Goal: Find specific page/section: Find specific page/section

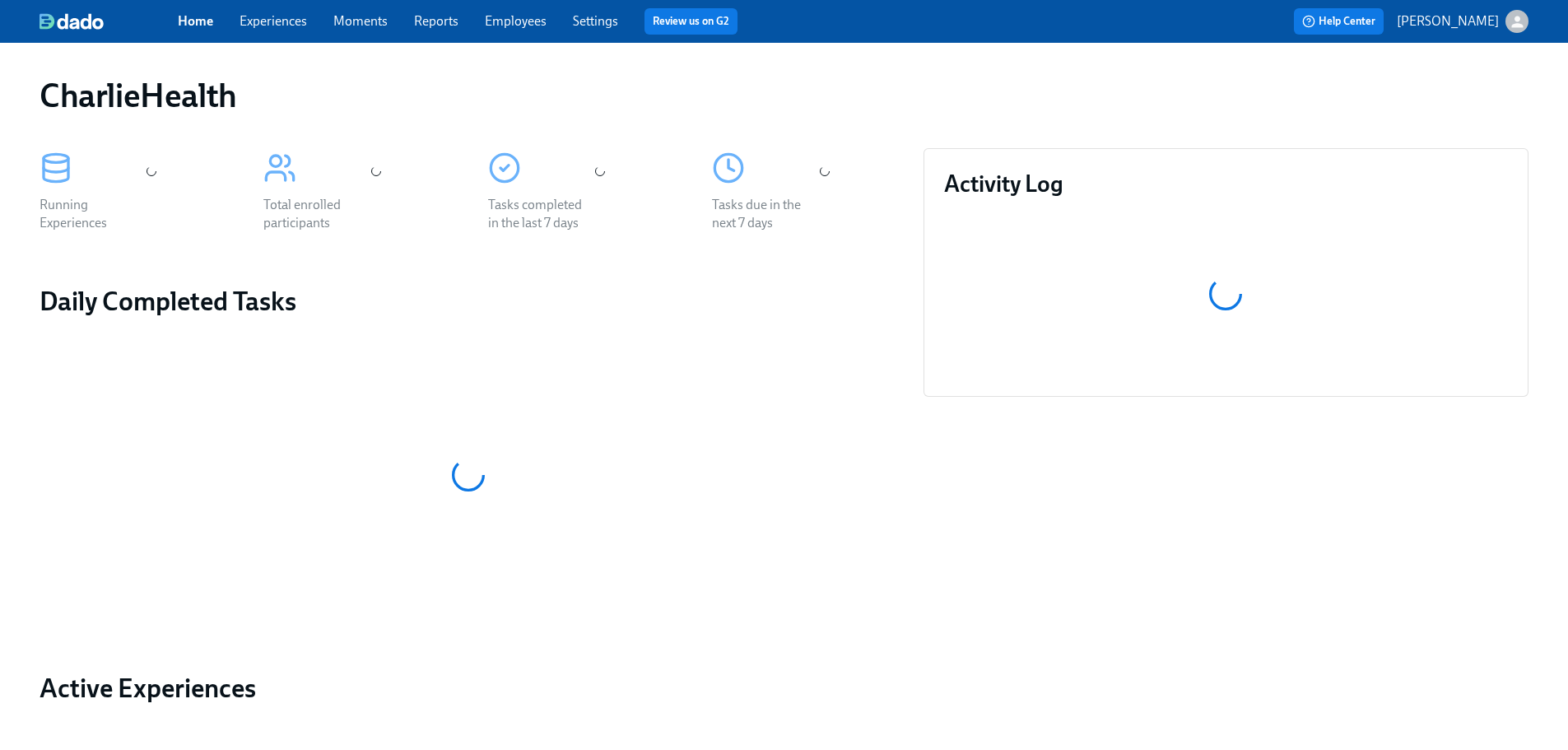
click at [512, 18] on link "Employees" at bounding box center [515, 21] width 61 height 16
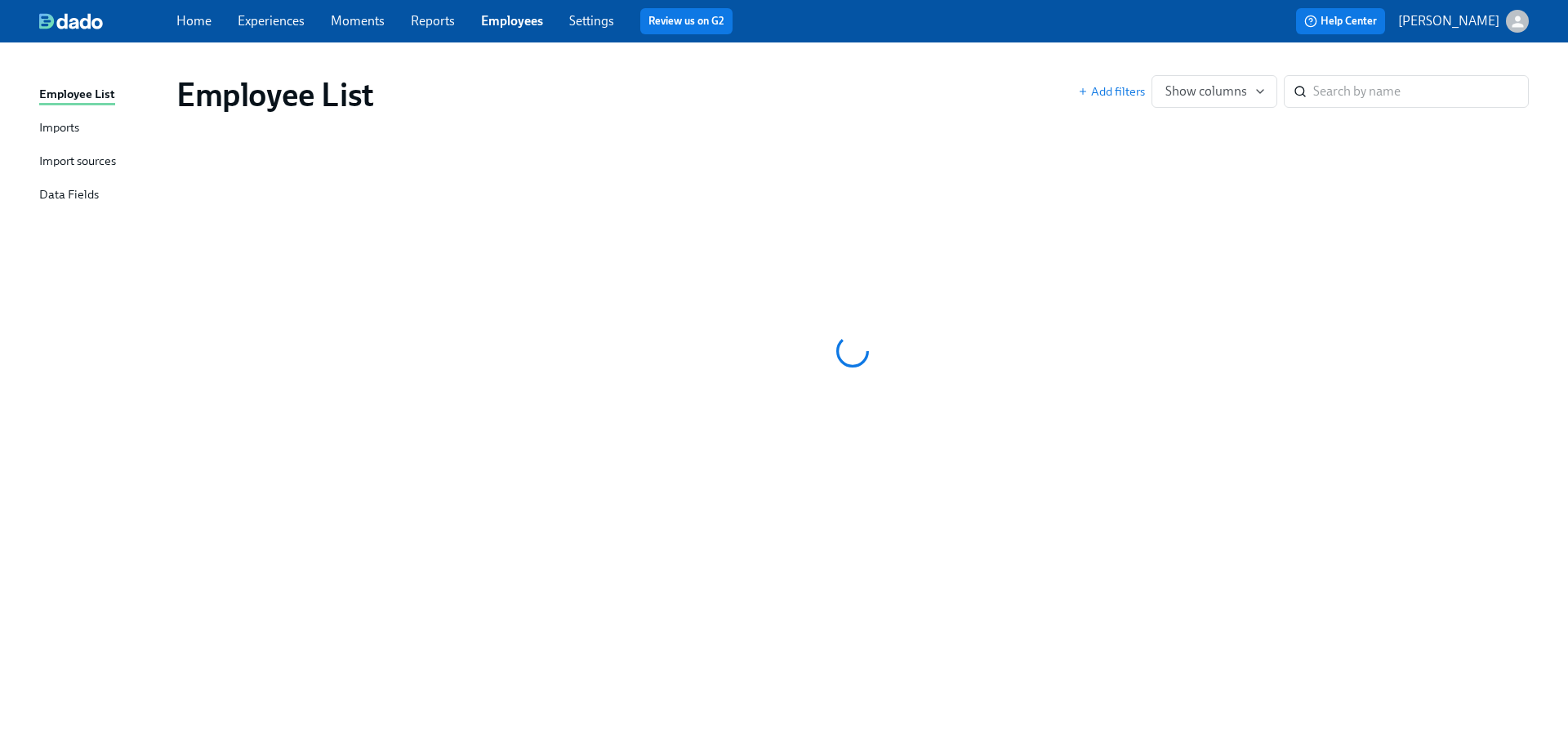
click at [771, 113] on div "Employee List" at bounding box center [627, 94] width 901 height 39
click at [571, 17] on link "Settings" at bounding box center [592, 21] width 45 height 16
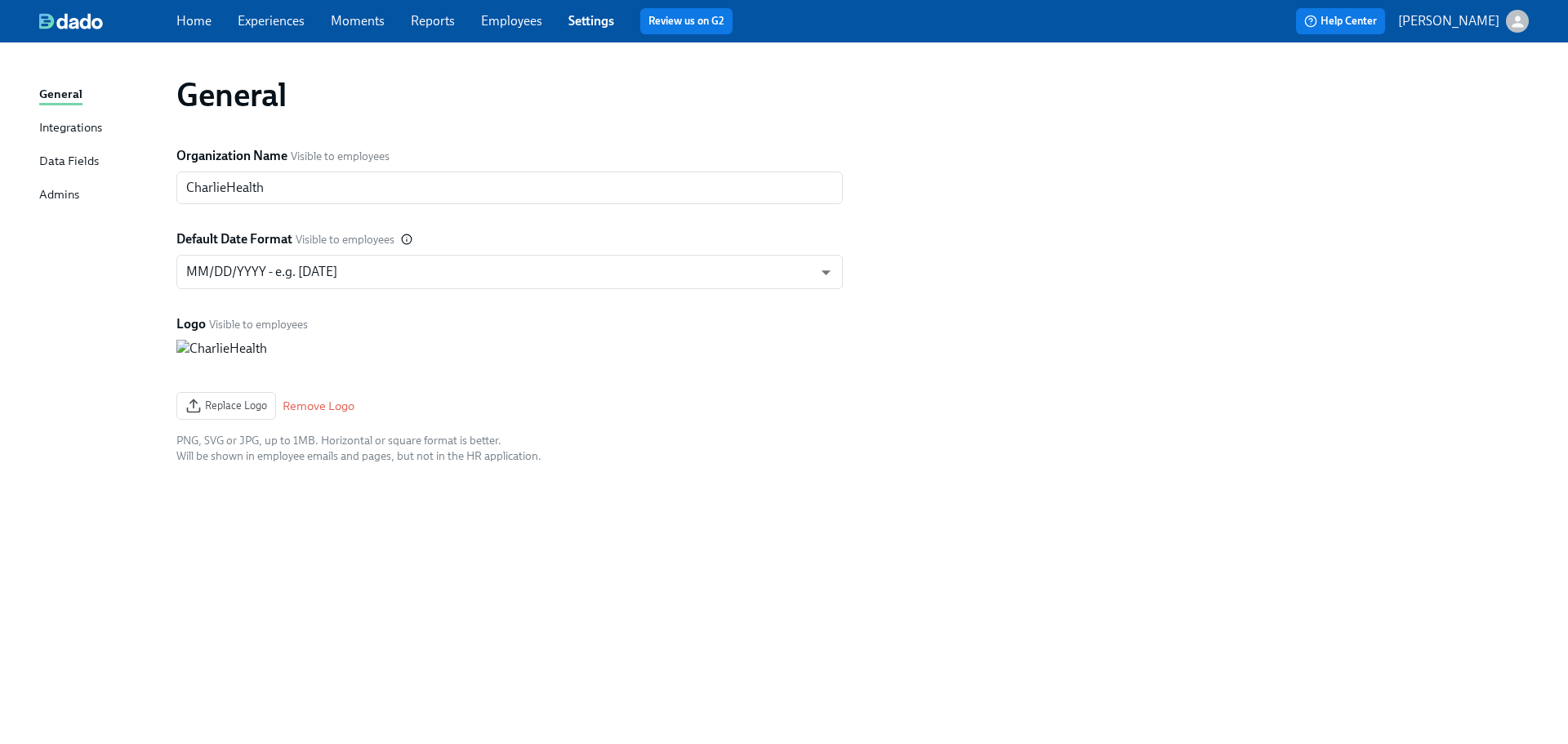
click at [491, 25] on link "Employees" at bounding box center [511, 21] width 61 height 16
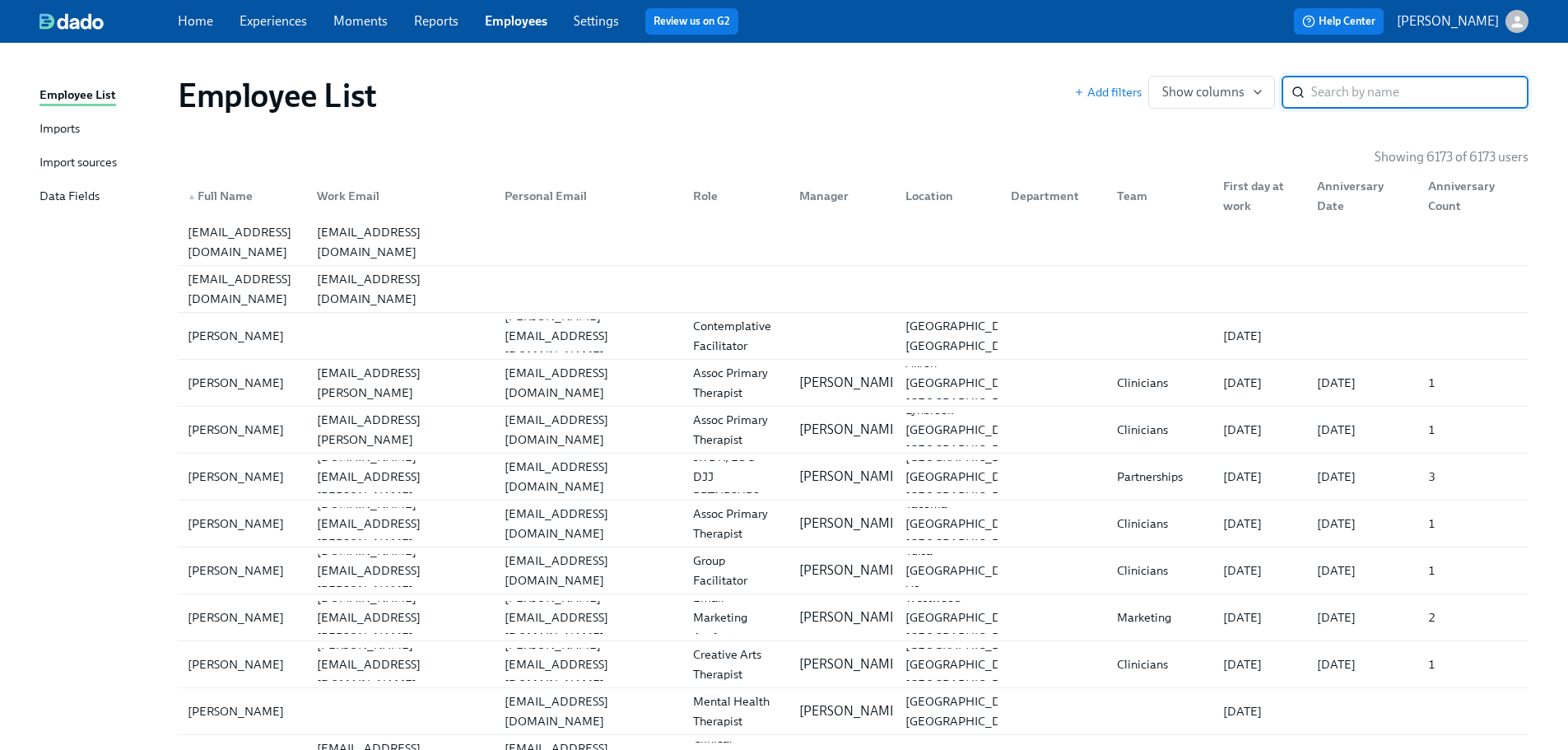
click at [1402, 101] on input "search" at bounding box center [1420, 92] width 217 height 33
click at [1396, 91] on input "search" at bounding box center [1420, 92] width 217 height 33
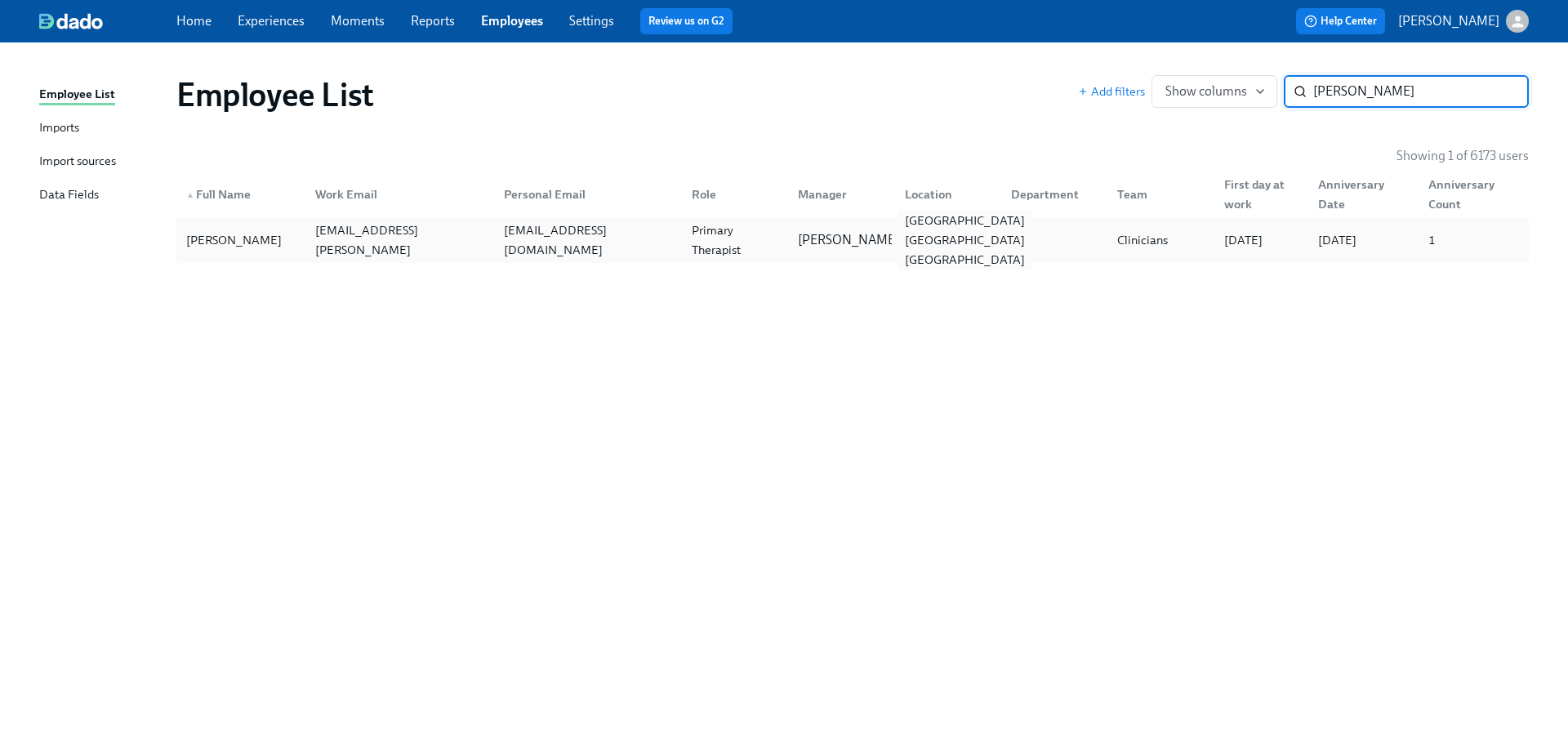
type input "[PERSON_NAME]"
click at [926, 234] on div "[GEOGRAPHIC_DATA] [GEOGRAPHIC_DATA] [GEOGRAPHIC_DATA]" at bounding box center [965, 240] width 133 height 59
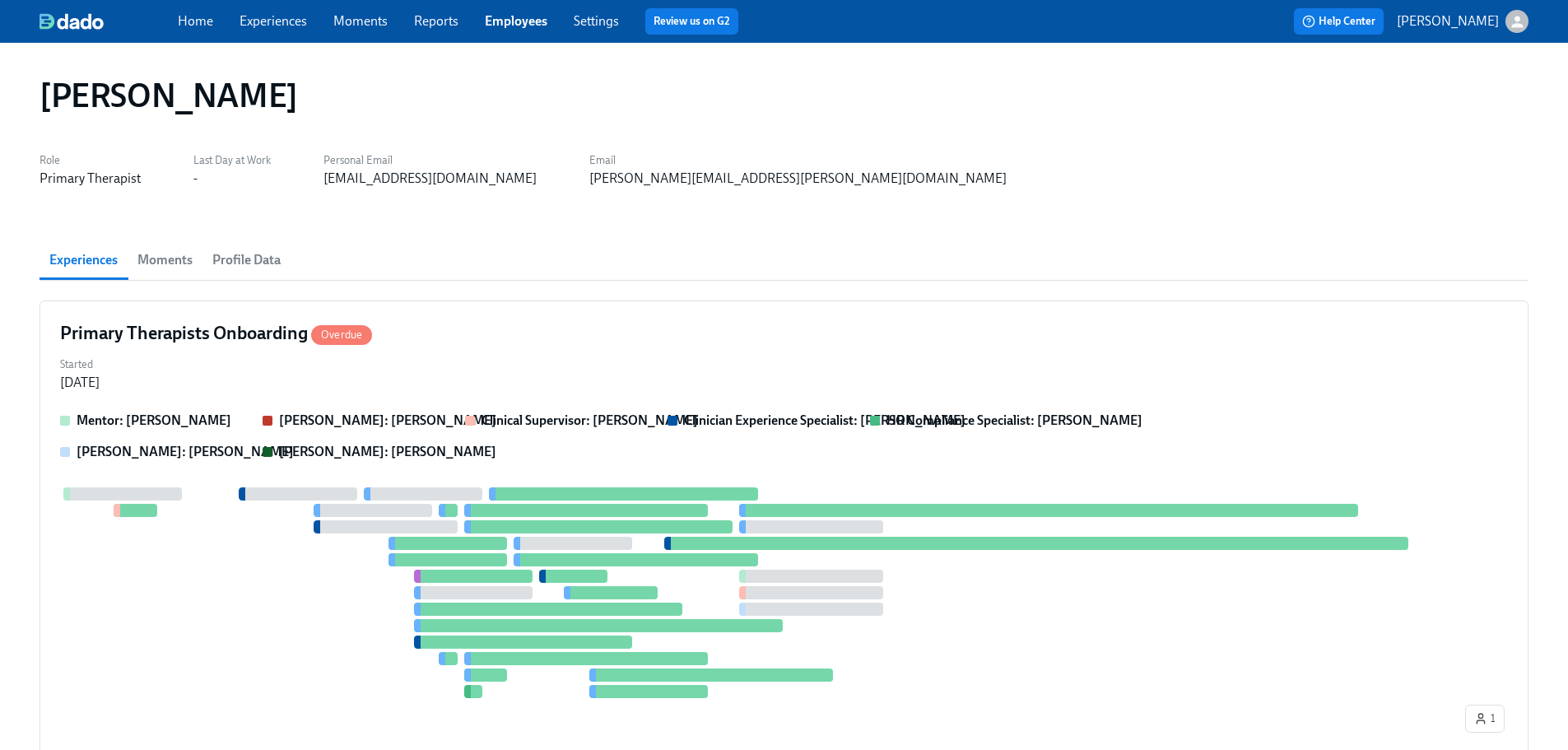
click at [810, 57] on div "[PERSON_NAME] Role Primary Therapist Last Day at Work - Personal Email [EMAIL_A…" at bounding box center [784, 689] width 1568 height 1293
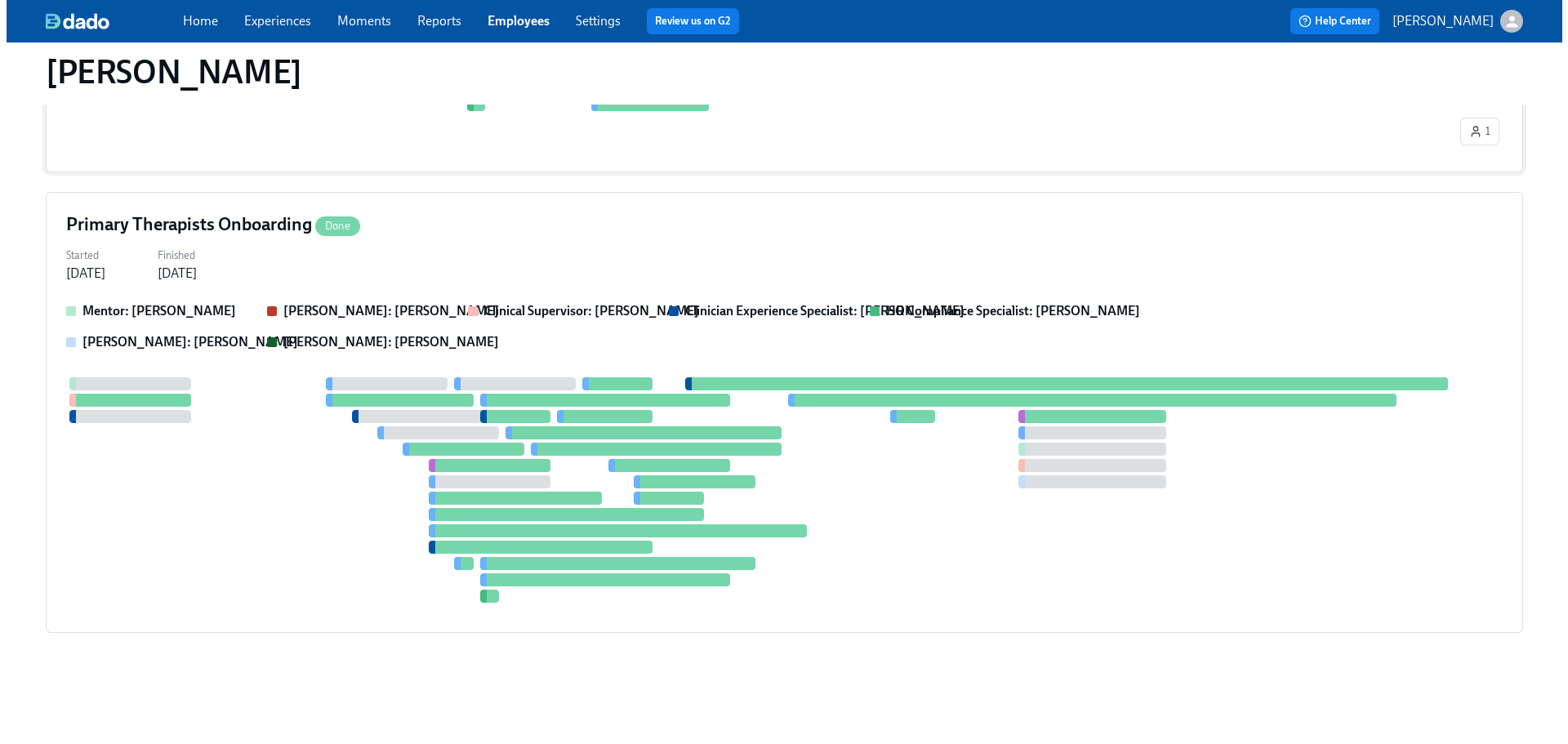
scroll to position [92, 0]
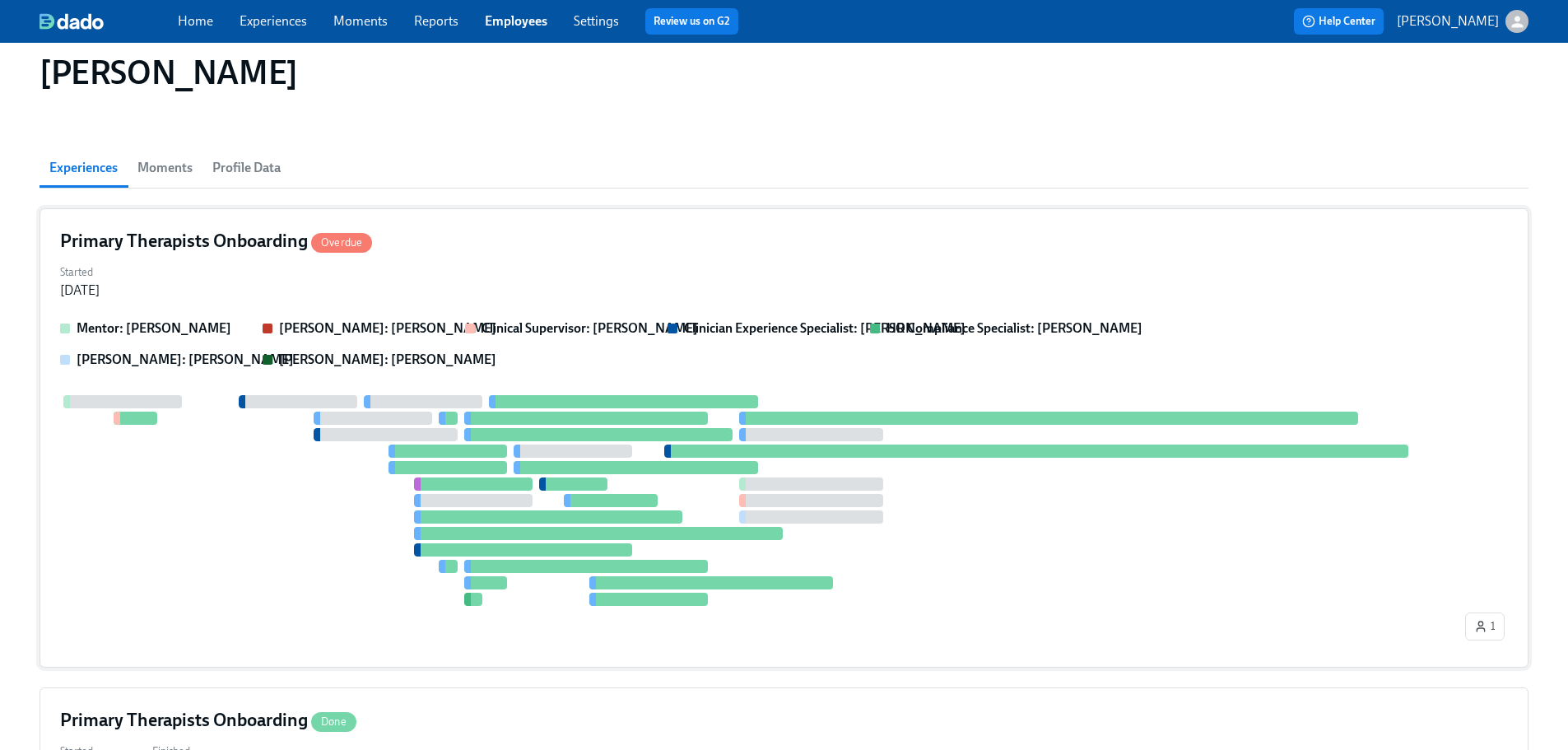
click at [852, 264] on div "Started [DATE]" at bounding box center [784, 279] width 1448 height 39
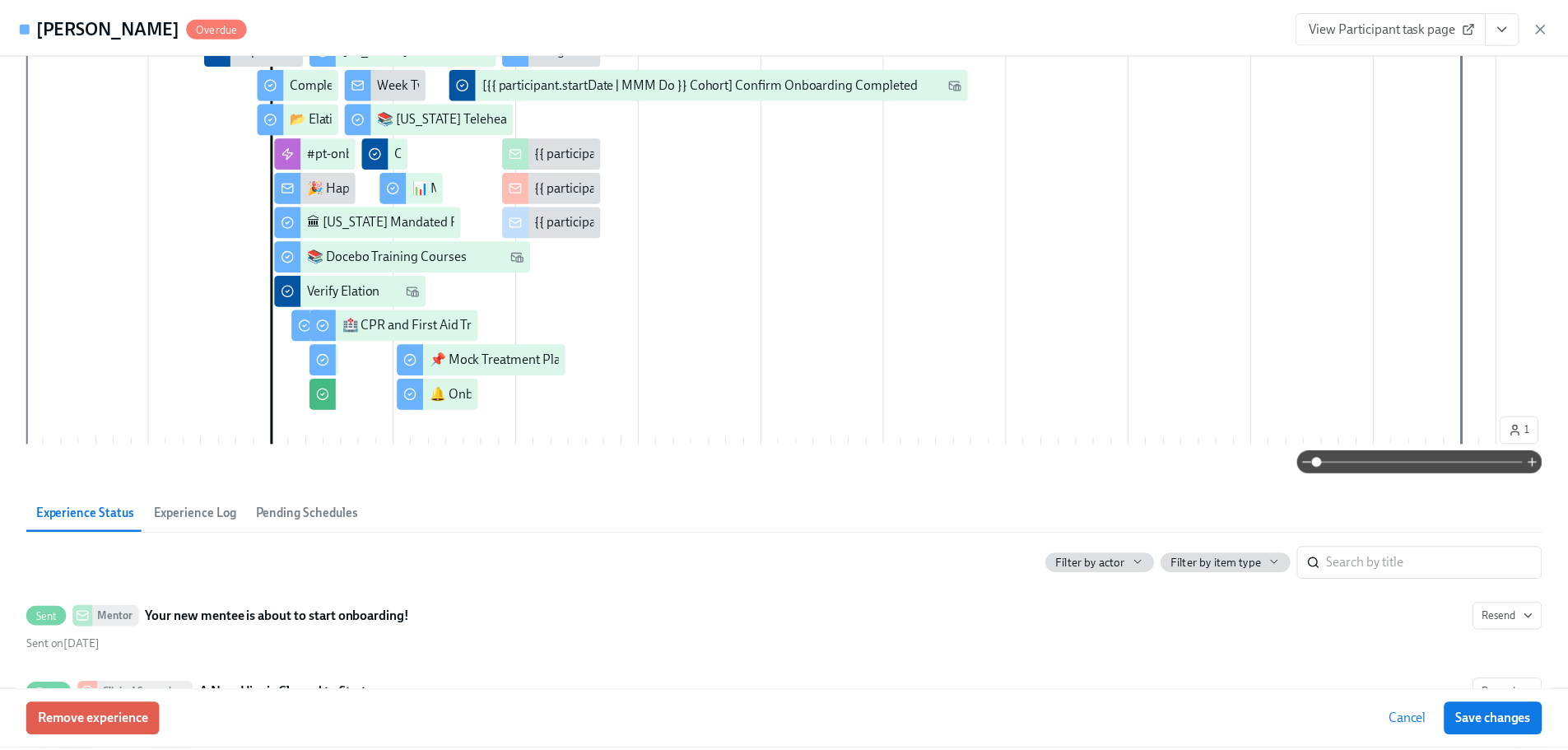
scroll to position [0, 0]
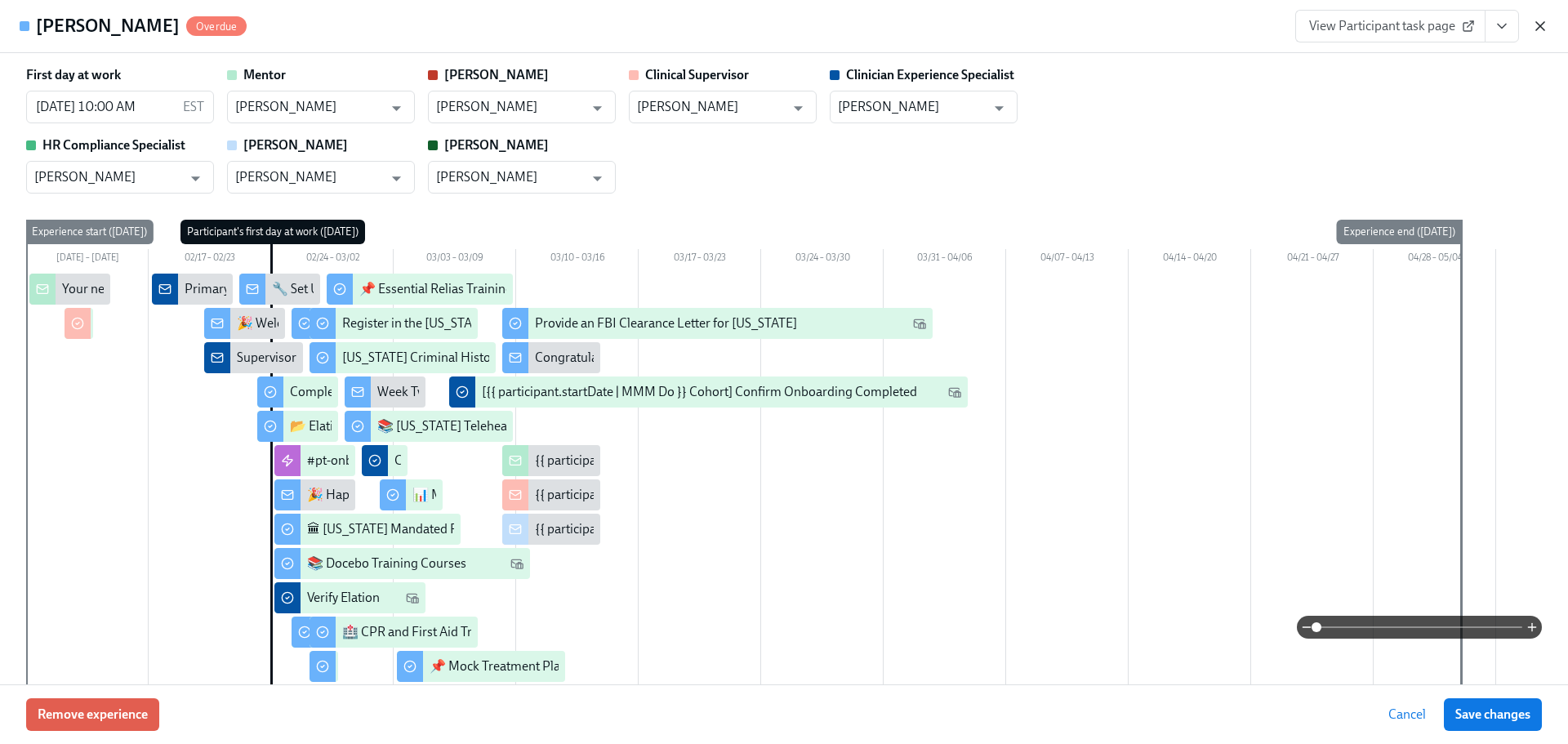
click at [1536, 29] on icon "button" at bounding box center [1540, 26] width 8 height 8
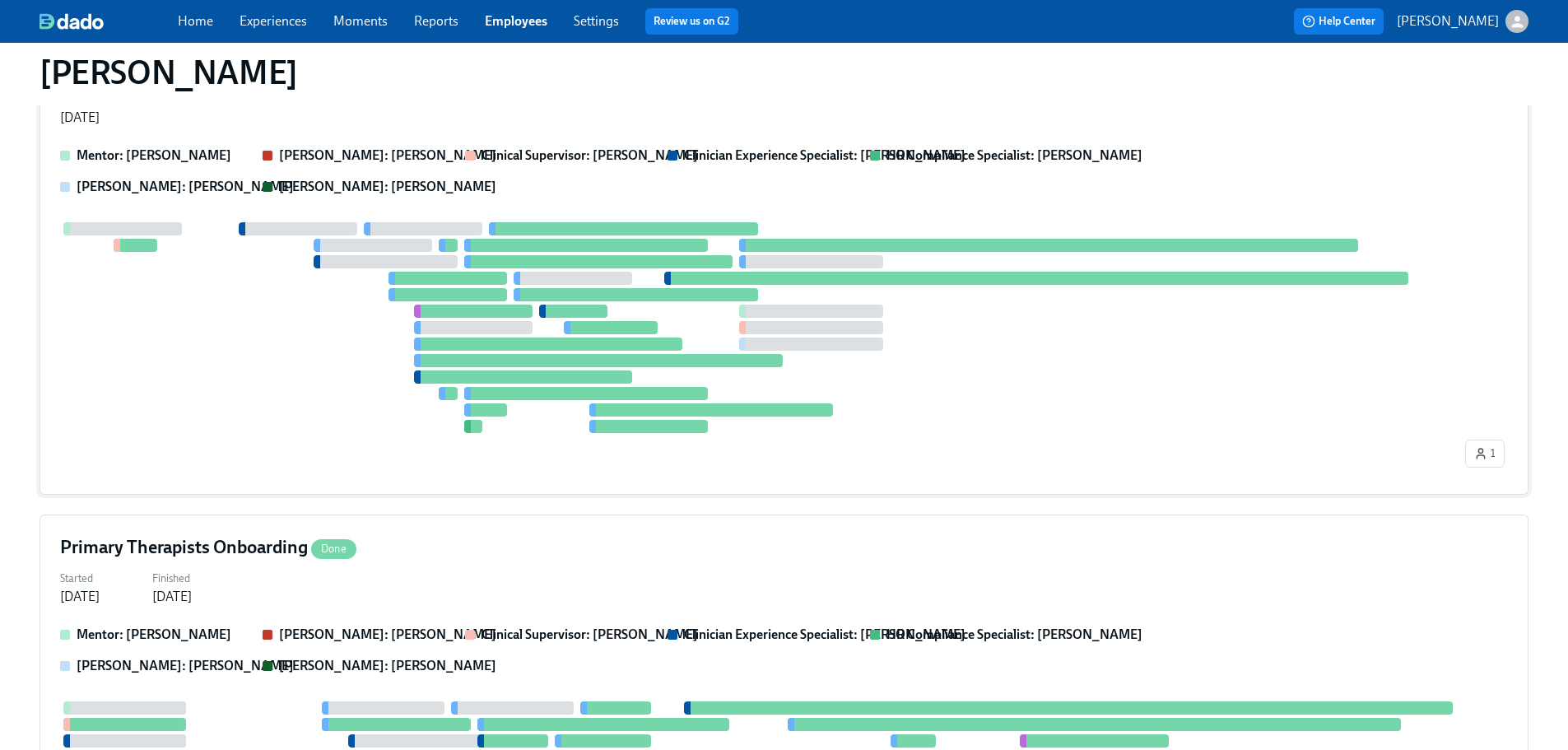
scroll to position [504, 0]
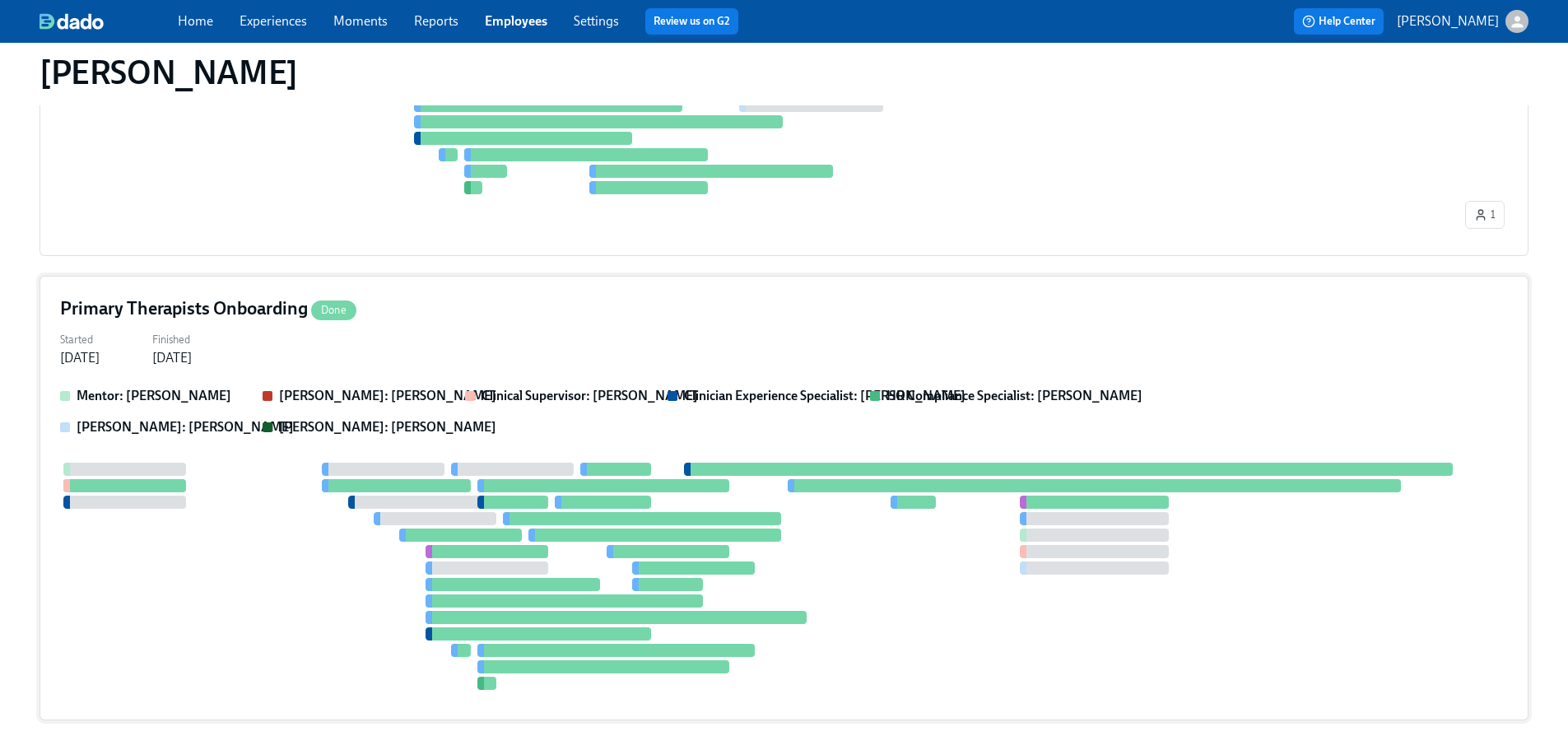
click at [873, 328] on div "Started [DATE] Finished [DATE]" at bounding box center [784, 347] width 1448 height 39
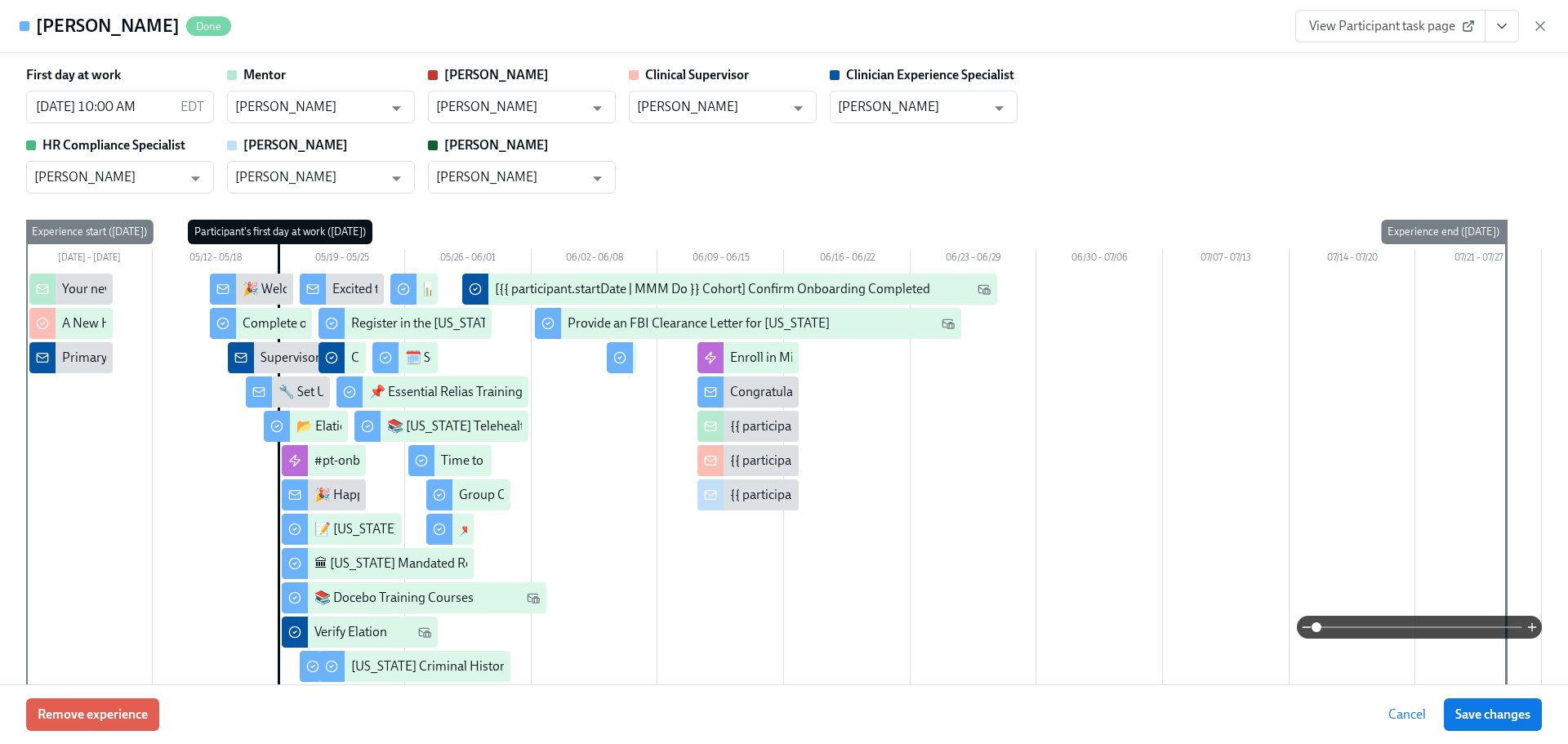
click at [1352, 71] on div "First day at work [DATE] 10:00 AM EDT ​ Mentor [PERSON_NAME] ​ [PERSON_NAME] ​ …" at bounding box center [784, 130] width 1516 height 127
click at [1542, 28] on icon "button" at bounding box center [1540, 26] width 8 height 8
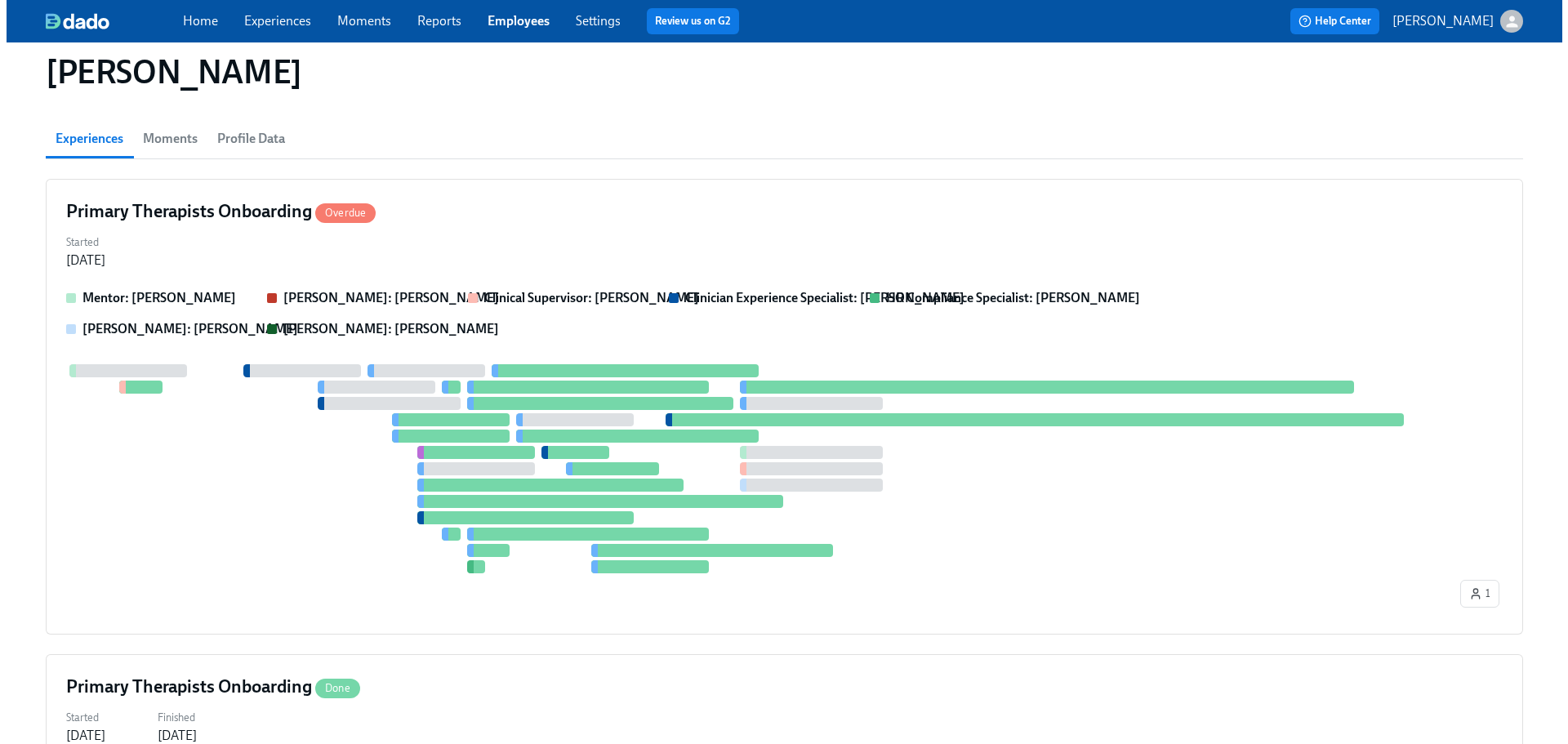
scroll to position [0, 0]
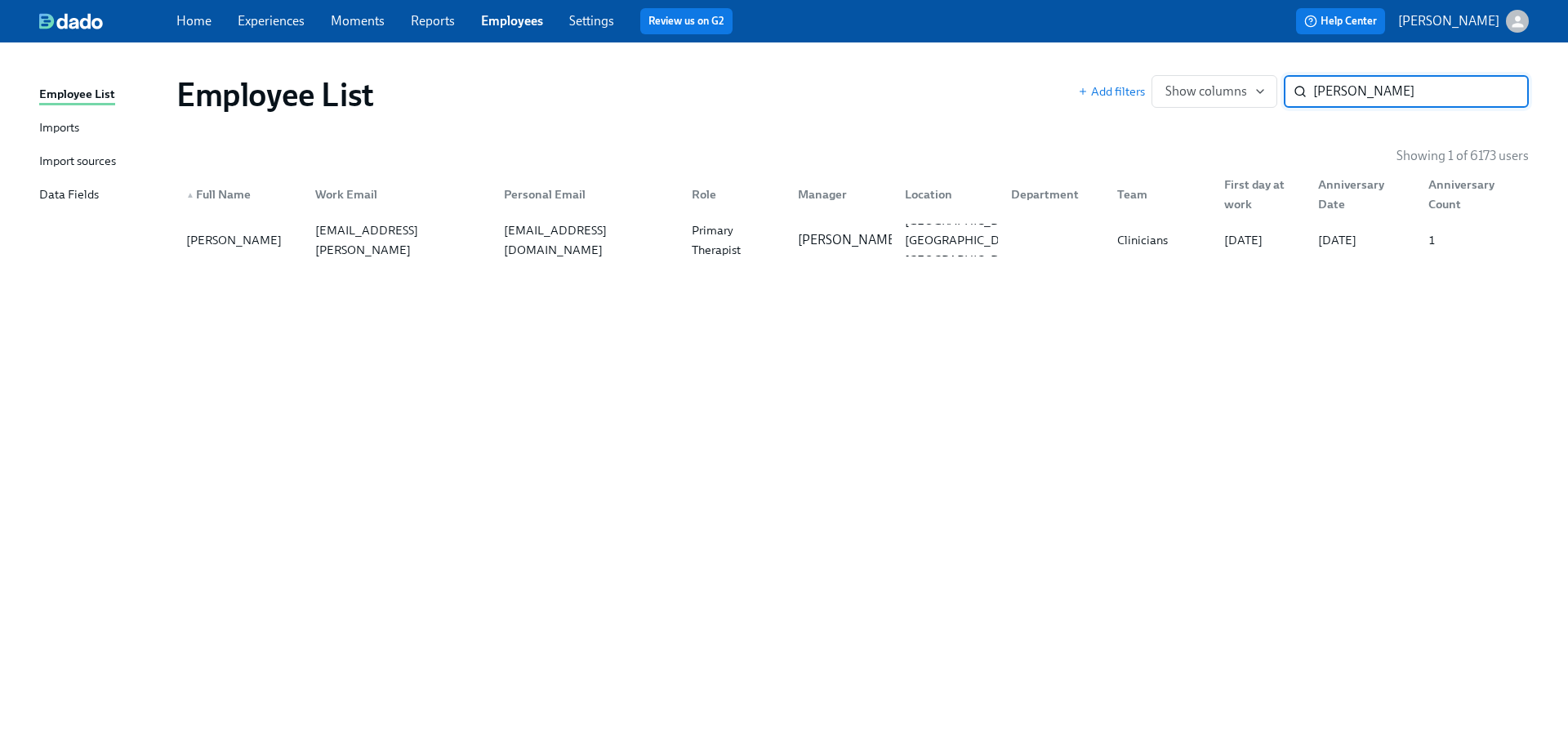
click at [707, 94] on div "Employee List" at bounding box center [627, 94] width 901 height 39
click at [695, 530] on div "Employee List Add filters Show columns [PERSON_NAME] ​ Showing 1 of 6173 users …" at bounding box center [783, 383] width 1489 height 643
click at [954, 441] on div "Employee List Add filters Show columns [PERSON_NAME] ​ Showing 1 of 6173 users …" at bounding box center [783, 383] width 1489 height 643
click at [768, 489] on div "Employee List Add filters Show columns [PERSON_NAME] ​ Showing 1 of 6173 users …" at bounding box center [783, 383] width 1489 height 643
click at [788, 432] on div "Employee List Add filters Show columns [PERSON_NAME] ​ Showing 1 of 6173 users …" at bounding box center [783, 383] width 1489 height 643
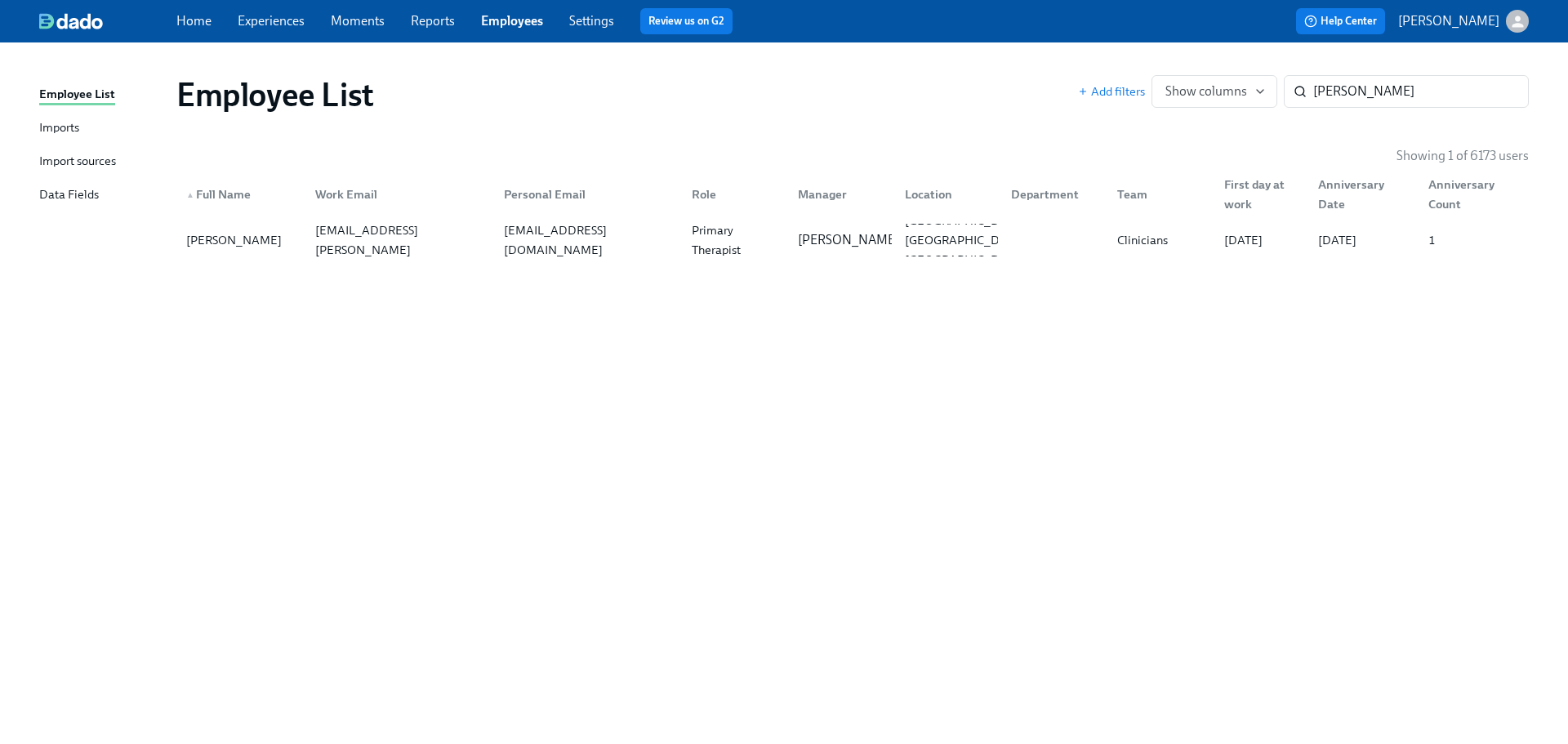
click at [908, 518] on div "Employee List Add filters Show columns [PERSON_NAME] ​ Showing 1 of 6173 users …" at bounding box center [783, 383] width 1489 height 643
click at [859, 382] on div "Employee List Add filters Show columns [PERSON_NAME] ​ Showing 1 of 6173 users …" at bounding box center [783, 383] width 1489 height 643
